Goal: Transaction & Acquisition: Book appointment/travel/reservation

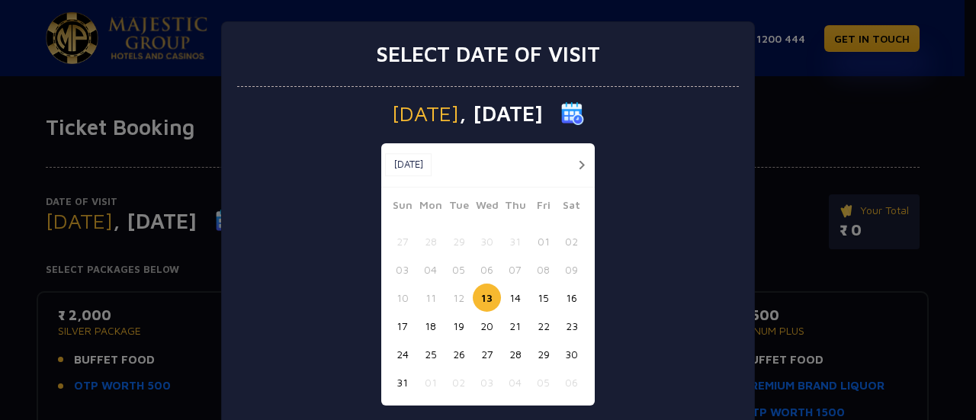
click at [509, 327] on button "21" at bounding box center [515, 326] width 28 height 28
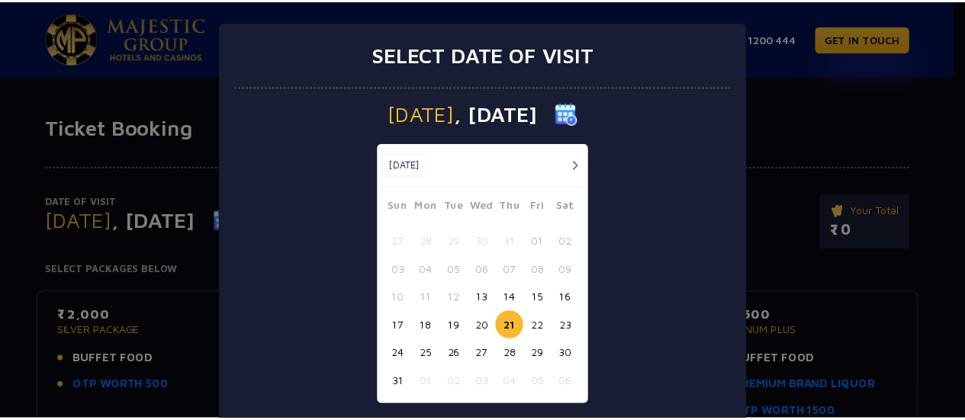
scroll to position [90, 0]
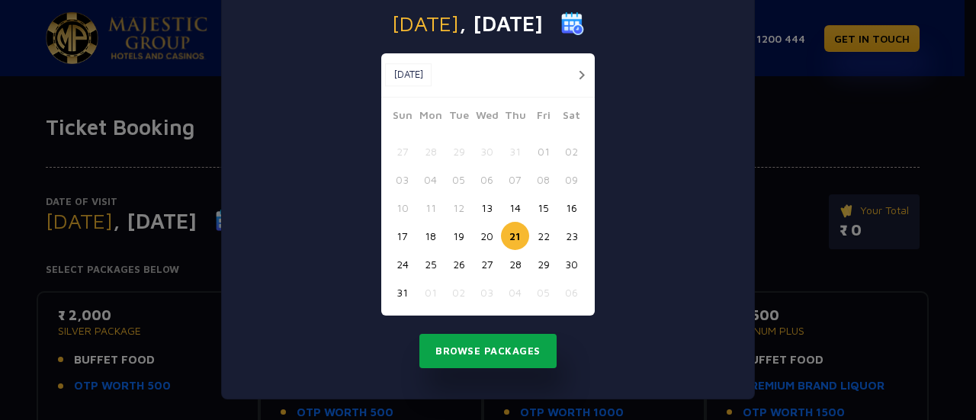
click at [506, 355] on button "Browse Packages" at bounding box center [487, 351] width 137 height 35
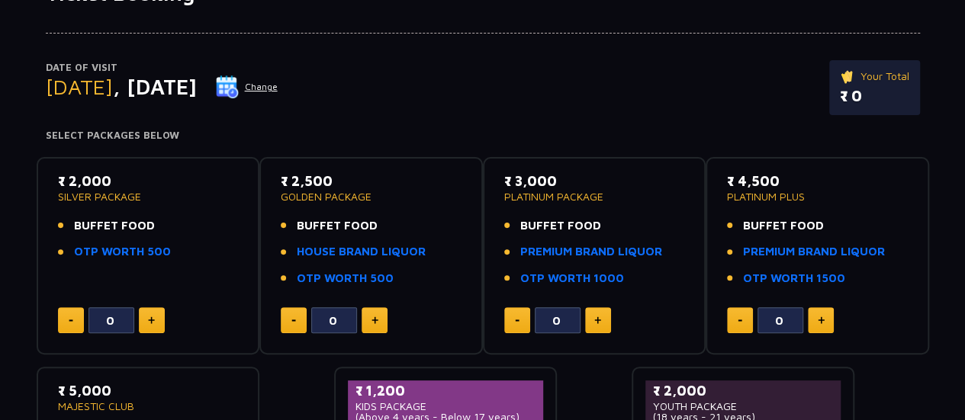
scroll to position [0, 0]
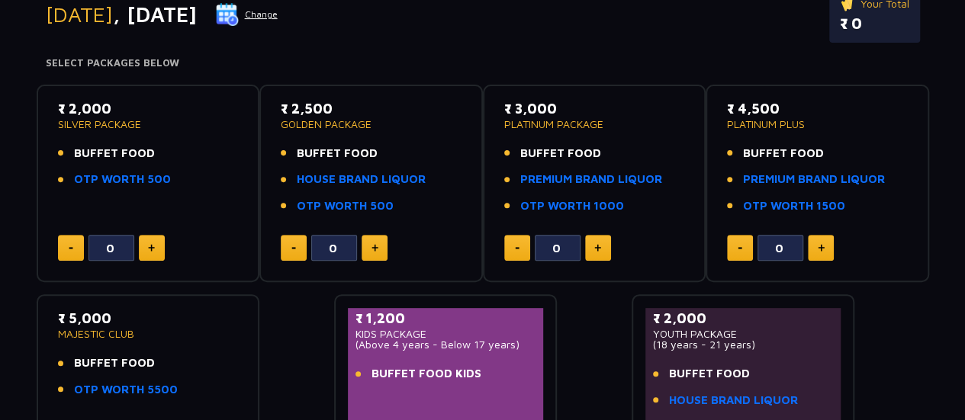
scroll to position [207, 0]
click at [375, 240] on button at bounding box center [374, 247] width 26 height 26
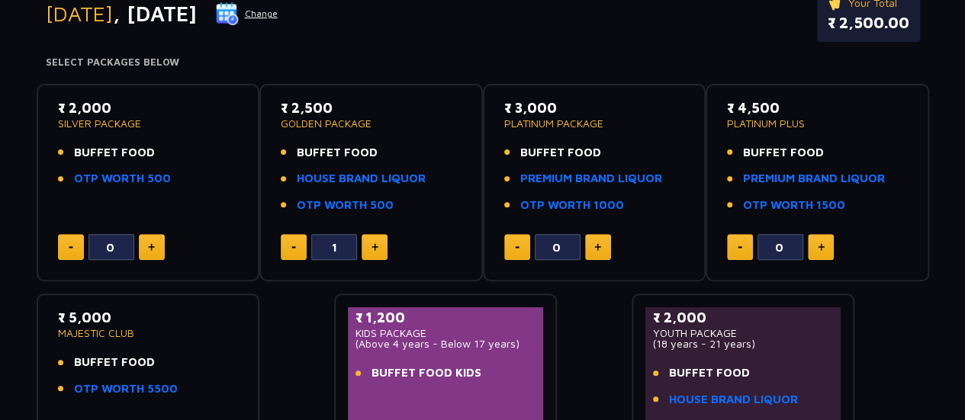
click at [375, 240] on button at bounding box center [374, 247] width 26 height 26
type input "2"
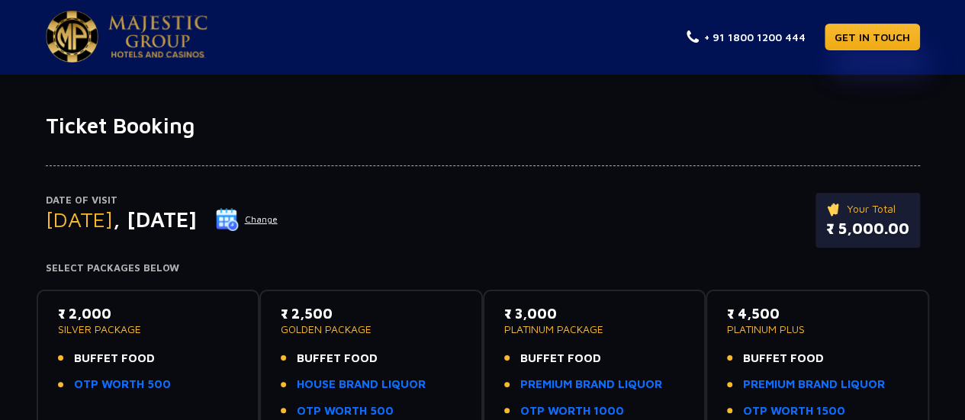
scroll to position [0, 0]
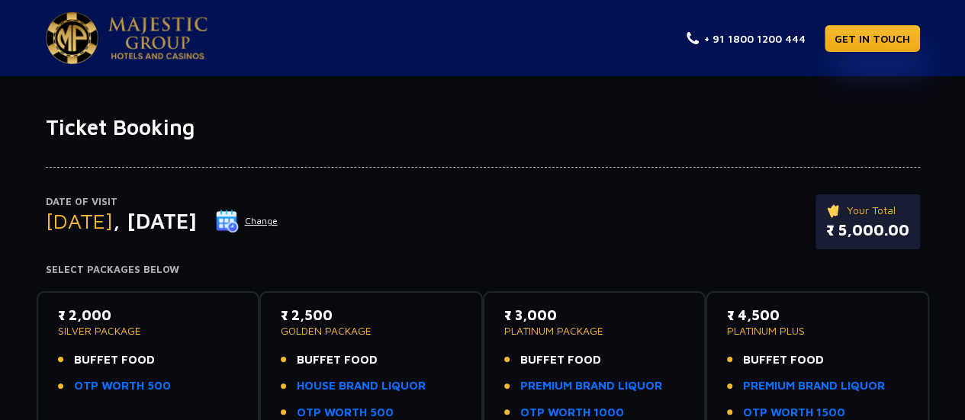
click at [863, 224] on p "₹ 5,000.00" at bounding box center [867, 230] width 83 height 23
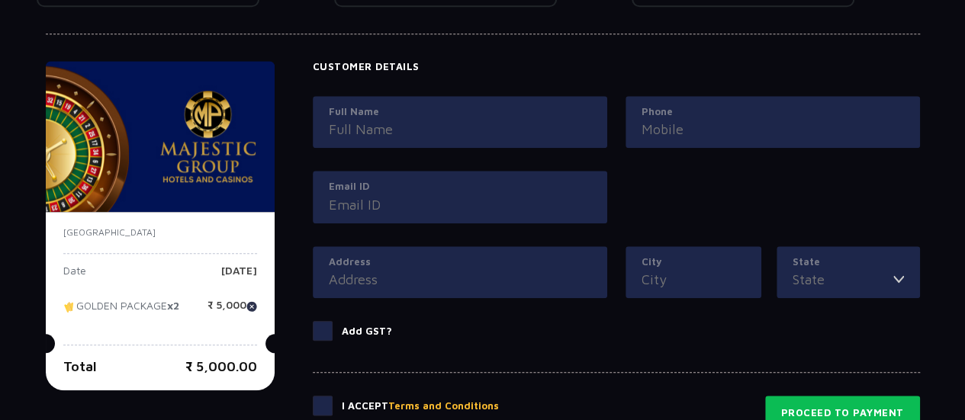
scroll to position [676, 0]
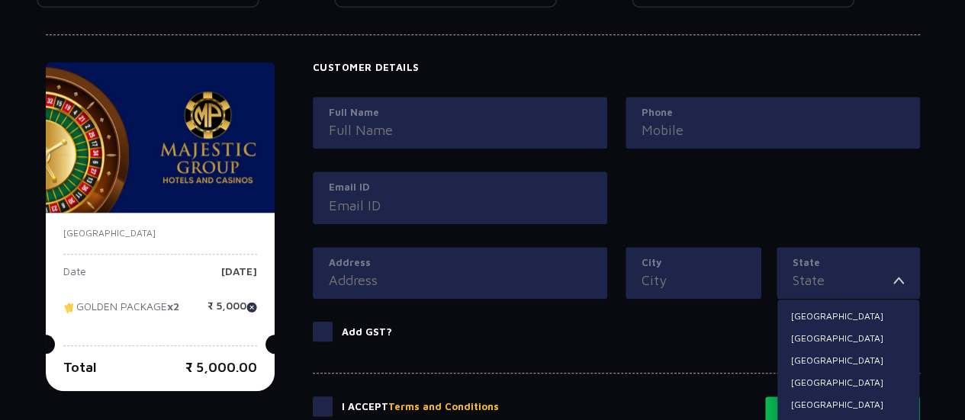
click at [819, 287] on input "State" at bounding box center [842, 280] width 101 height 21
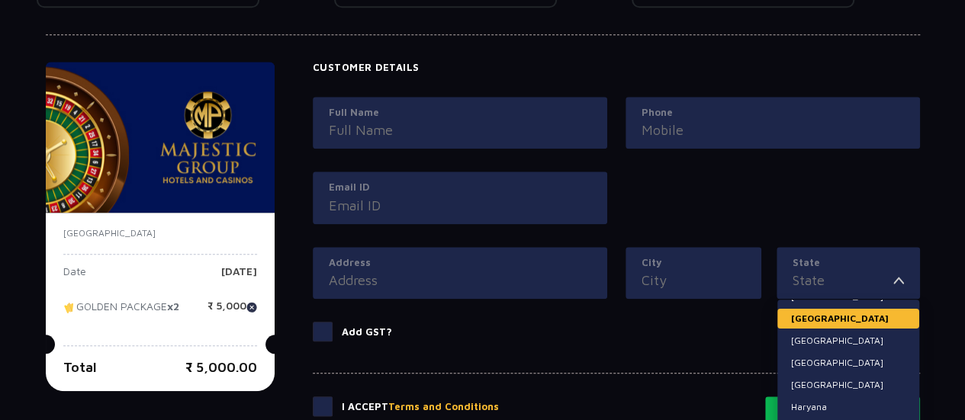
scroll to position [65, 0]
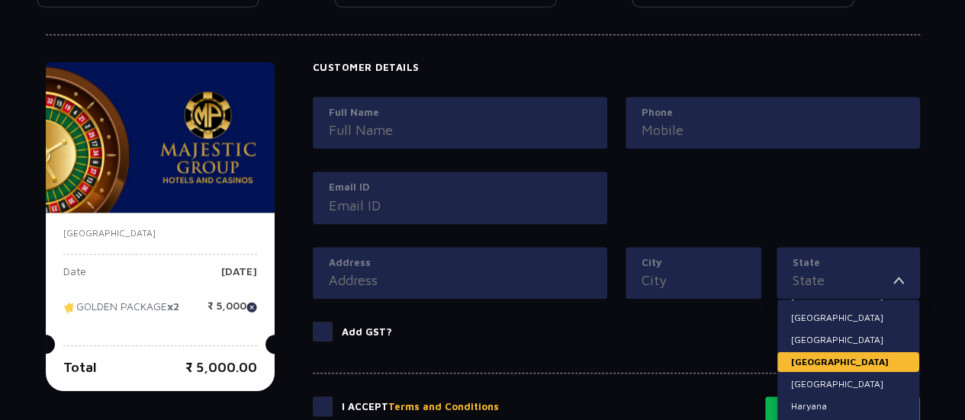
click at [799, 367] on li "Goa" at bounding box center [848, 362] width 142 height 20
type input "Goa"
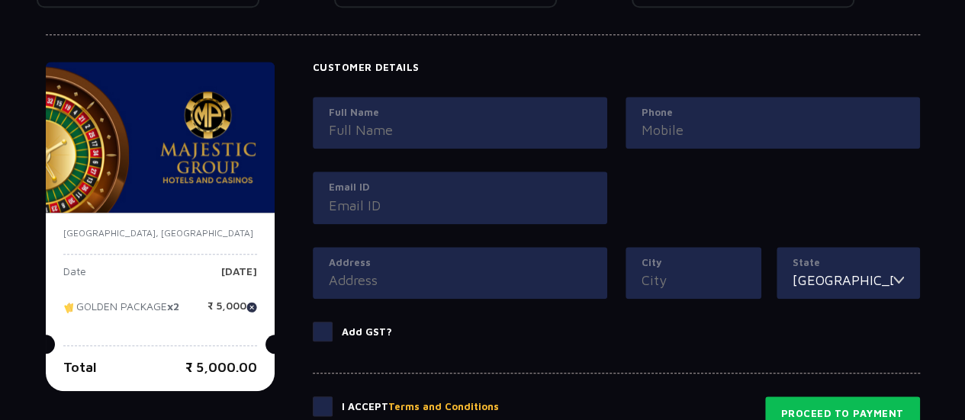
click at [721, 278] on input "City" at bounding box center [693, 280] width 104 height 21
click at [726, 223] on div "Full Name Phone Email ID" at bounding box center [616, 172] width 625 height 150
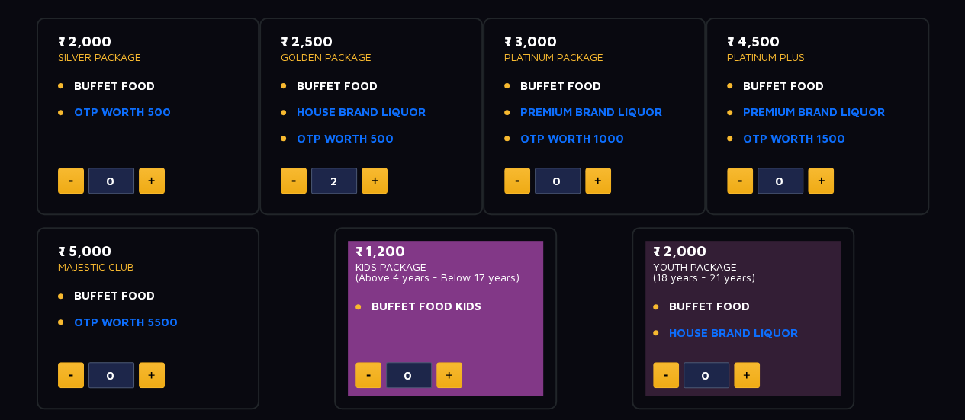
scroll to position [0, 0]
